Goal: Transaction & Acquisition: Purchase product/service

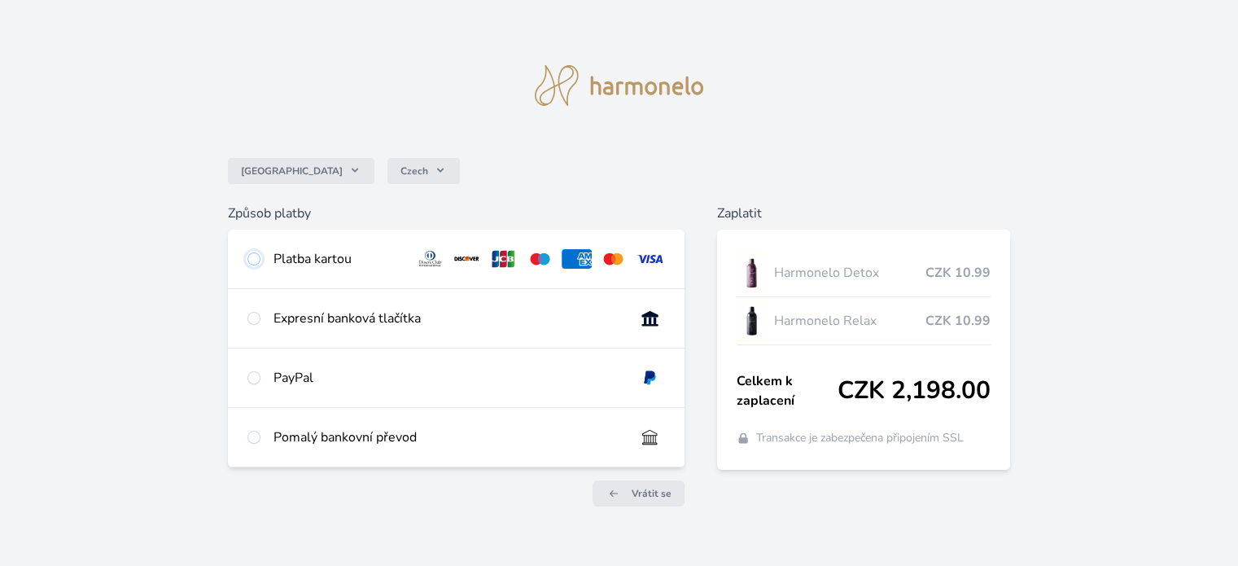
click at [254, 260] on input "radio" at bounding box center [253, 258] width 13 height 13
radio input "true"
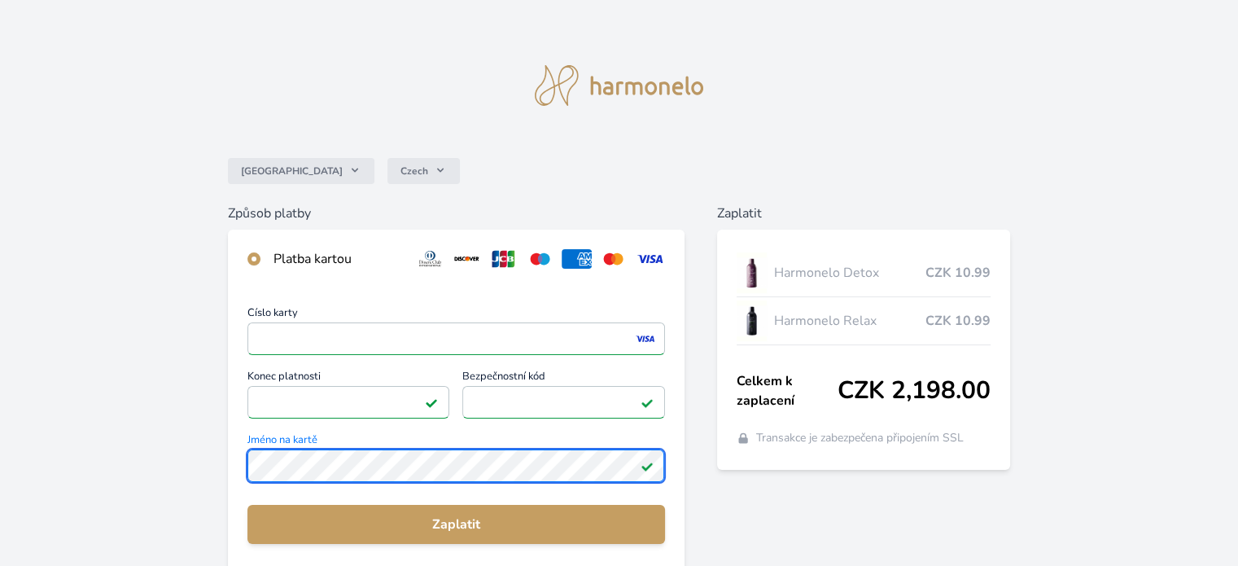
click at [233, 439] on div "Číslo karty <p>Your browser does not support iframes.</p> Konec platnosti <p>Yo…" at bounding box center [456, 435] width 456 height 295
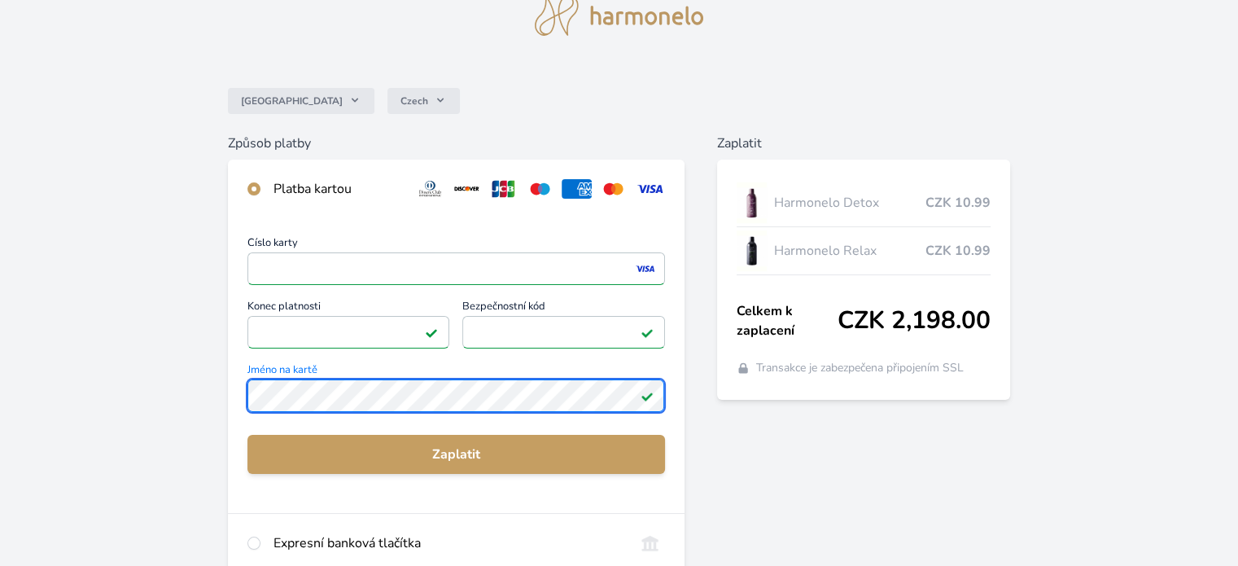
scroll to position [94, 0]
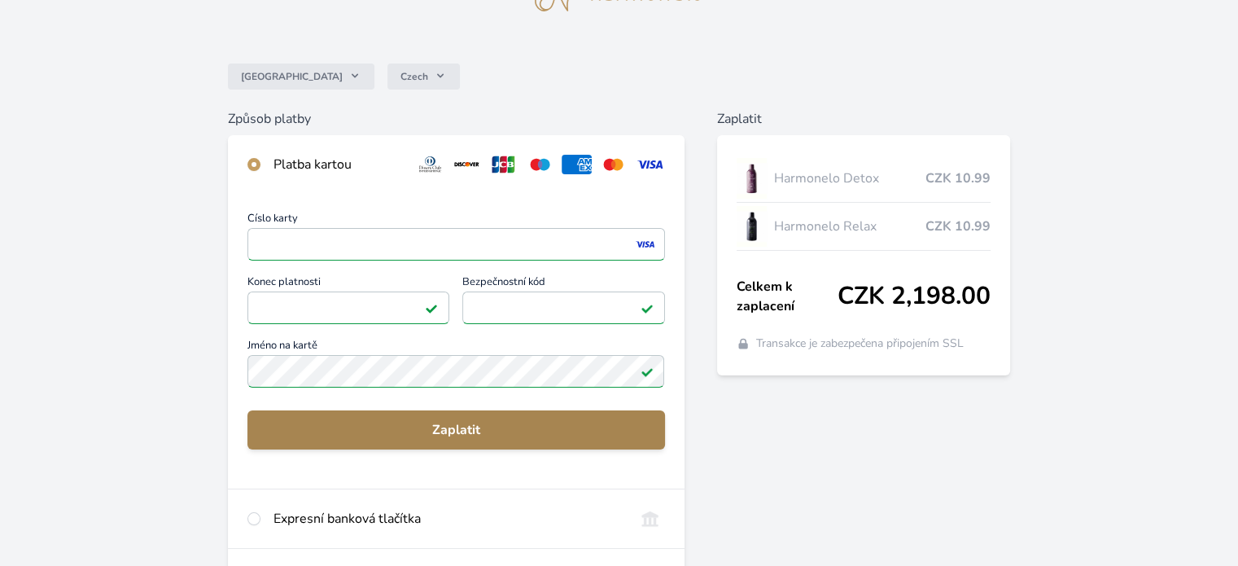
click at [415, 434] on span "Zaplatit" at bounding box center [455, 430] width 391 height 20
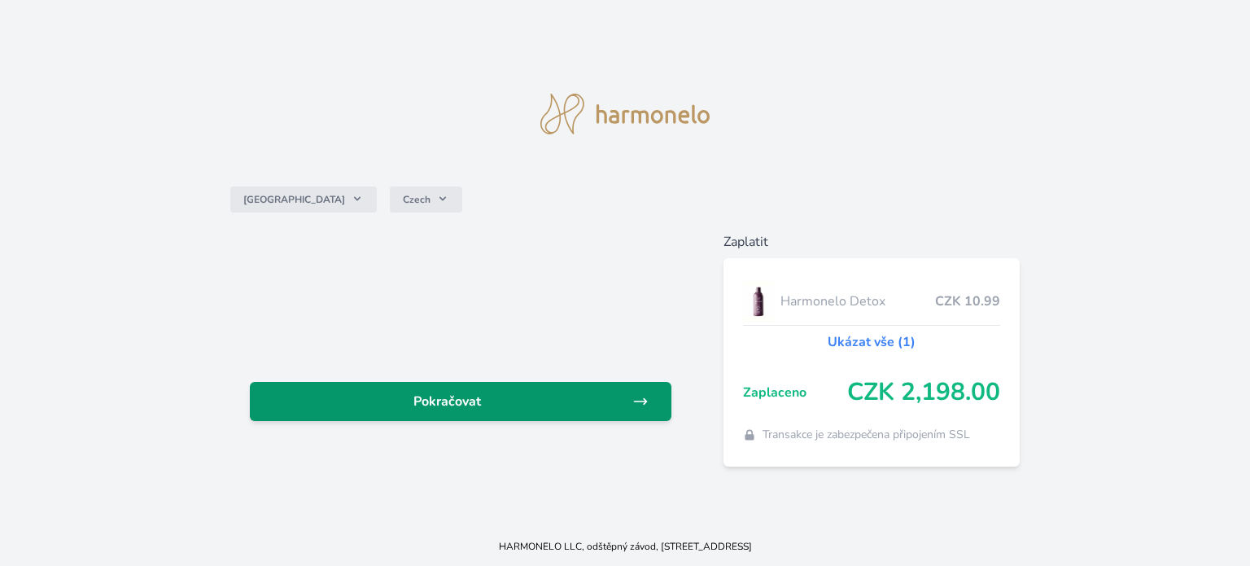
click at [492, 406] on span "Pokračovat" at bounding box center [448, 402] width 370 height 20
